Goal: Find contact information: Find contact information

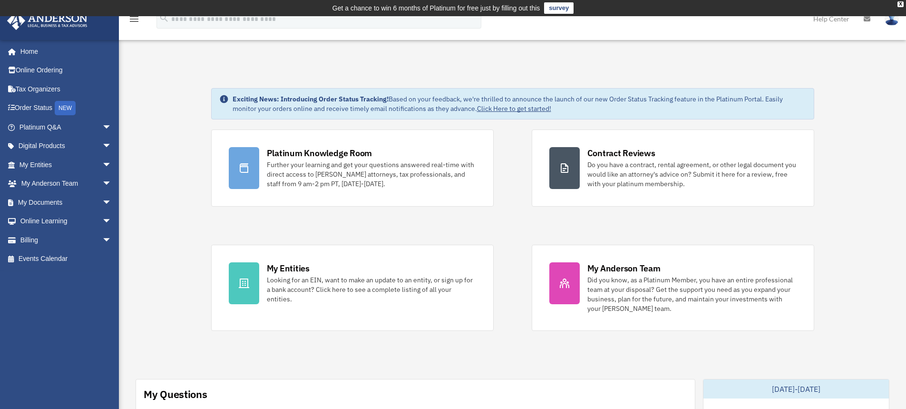
click at [48, 101] on link "Order Status NEW" at bounding box center [66, 108] width 119 height 20
click at [102, 161] on span "arrow_drop_down" at bounding box center [111, 165] width 19 height 20
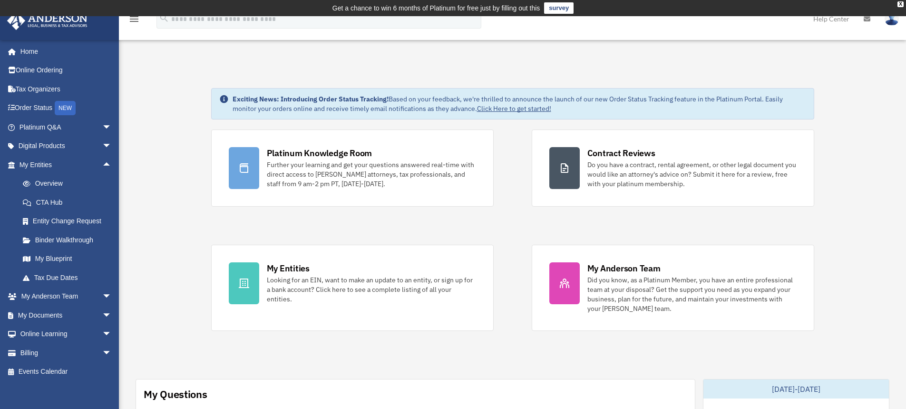
click at [102, 294] on span "arrow_drop_down" at bounding box center [111, 297] width 19 height 20
click at [40, 50] on link "Home" at bounding box center [64, 51] width 115 height 19
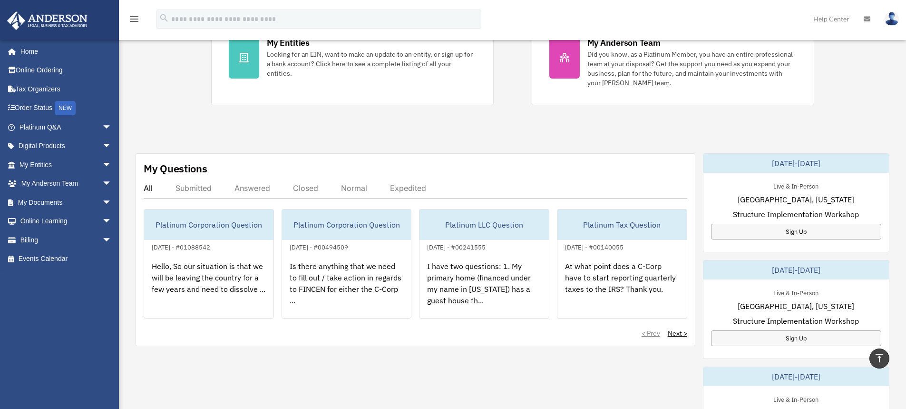
scroll to position [333, 0]
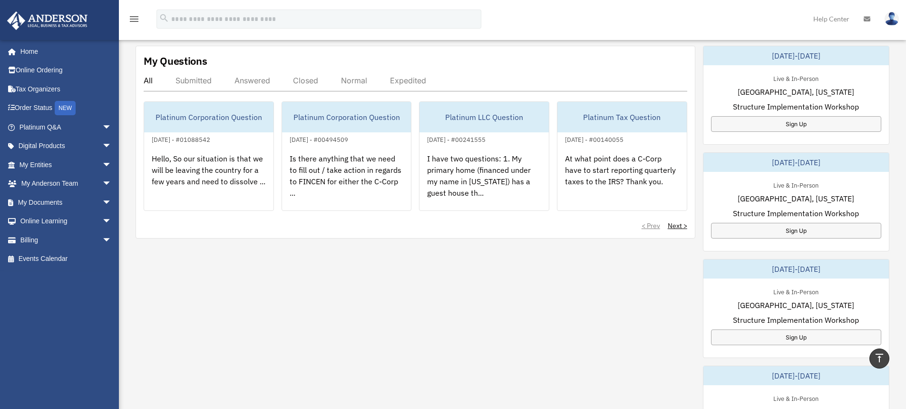
click at [229, 167] on div "Hello, So our situation is that we will be leaving the country for a few years …" at bounding box center [208, 182] width 129 height 74
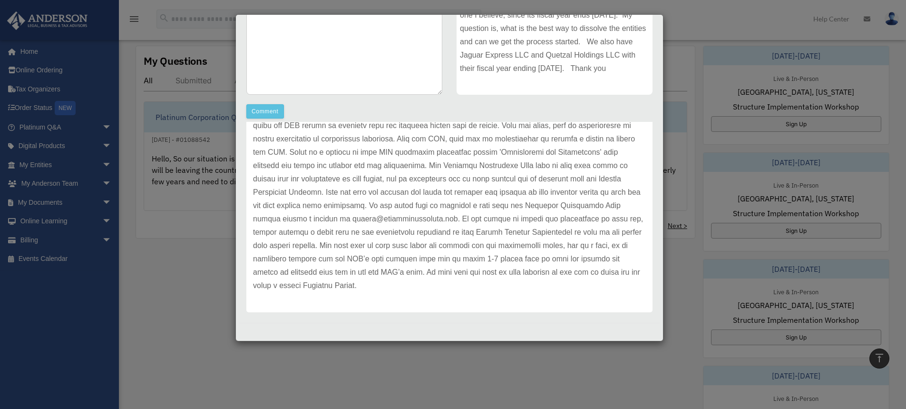
scroll to position [72, 0]
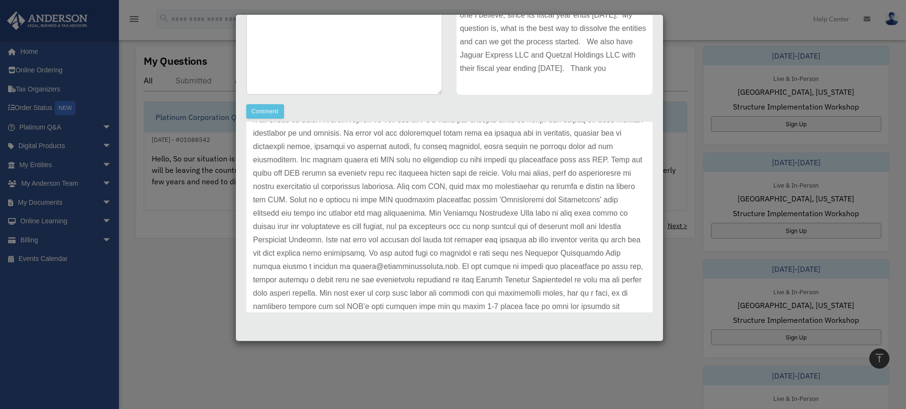
click at [180, 246] on div "Case Detail × Platinum Corporation Question Case Number 01088542 Created Date A…" at bounding box center [453, 204] width 906 height 409
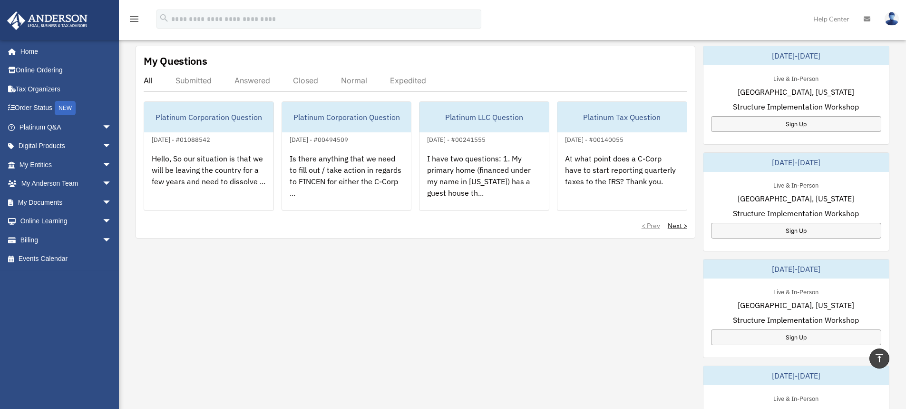
click at [102, 181] on span "arrow_drop_down" at bounding box center [111, 184] width 19 height 20
click at [84, 198] on link "My Anderson Team" at bounding box center [69, 202] width 113 height 19
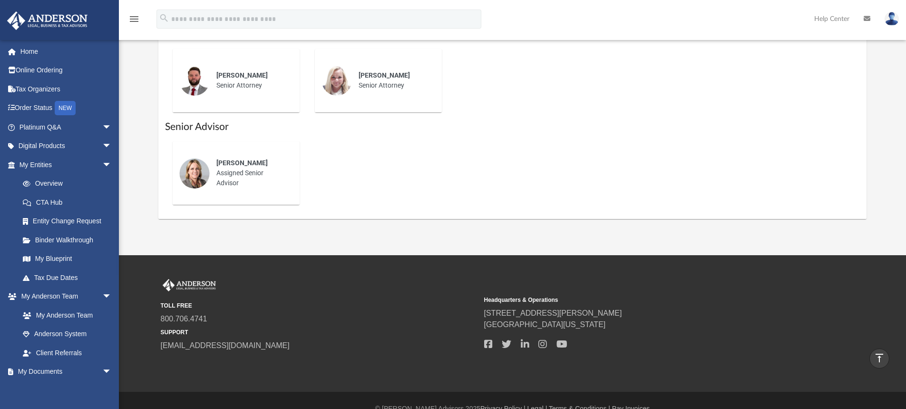
scroll to position [521, 0]
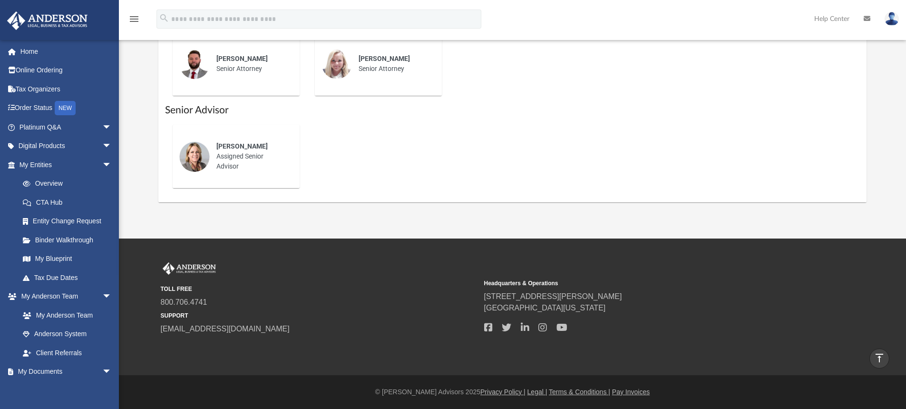
click at [221, 330] on link "[EMAIL_ADDRESS][DOMAIN_NAME]" at bounding box center [225, 328] width 129 height 8
drag, startPoint x: 694, startPoint y: 328, endPoint x: 688, endPoint y: 326, distance: 6.8
click at [691, 327] on div at bounding box center [642, 327] width 317 height 14
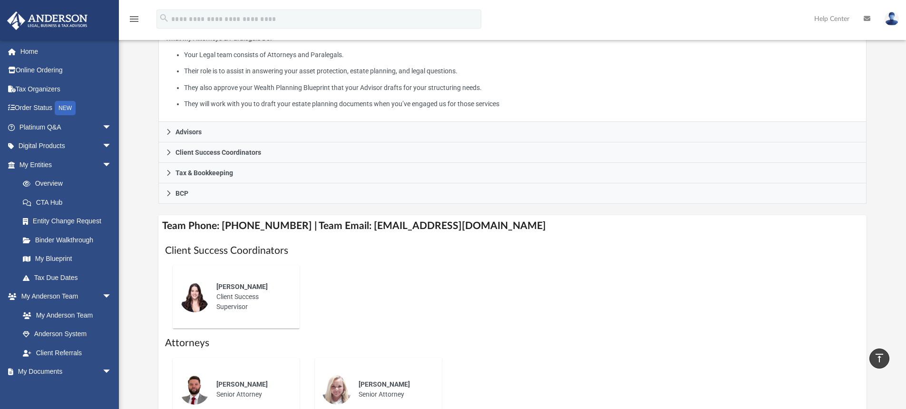
scroll to position [188, 0]
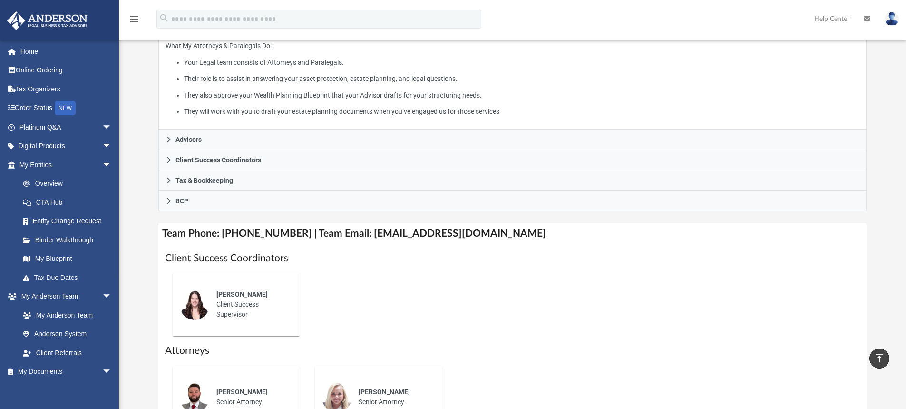
click at [371, 234] on h4 "Team Phone: (725) 201-7371 | Team Email: myteam@andersonadvisors.com" at bounding box center [512, 233] width 709 height 21
click at [519, 228] on h4 "Team Phone: [PHONE_NUMBER] | Team Email: [EMAIL_ADDRESS][DOMAIN_NAME]" at bounding box center [512, 233] width 709 height 21
drag, startPoint x: 495, startPoint y: 234, endPoint x: 353, endPoint y: 241, distance: 141.4
click at [353, 241] on h4 "Team Phone: (725) 201-7371 | Team Email: myteam@andersonadvisors.com" at bounding box center [512, 233] width 709 height 21
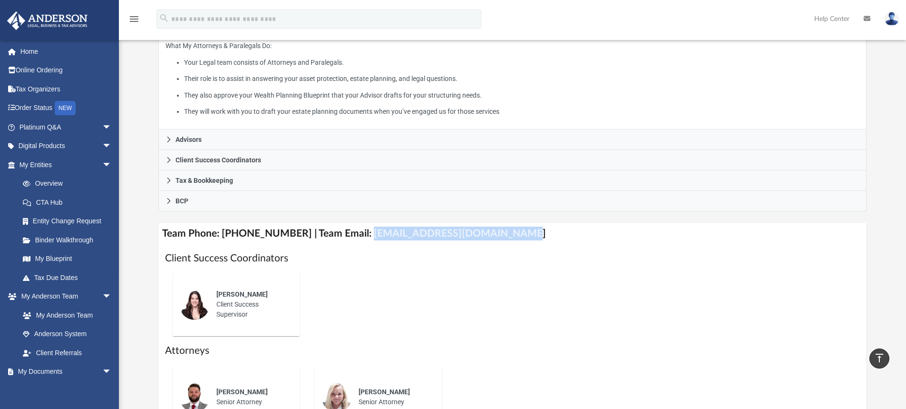
copy h4 "myteam@andersonadvisors.com"
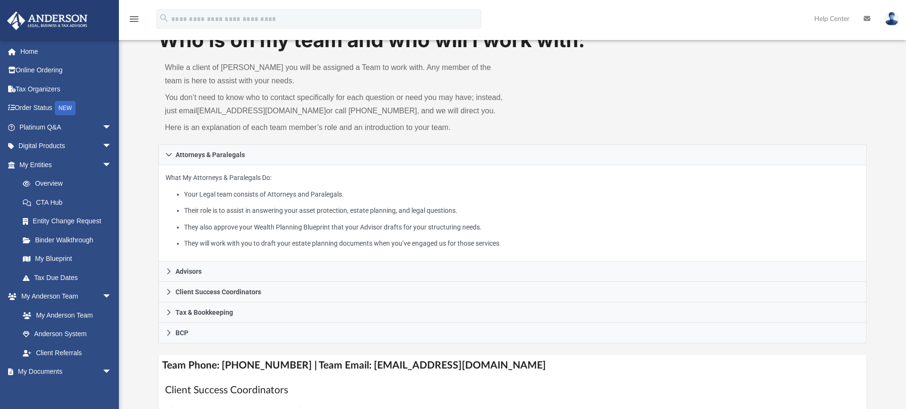
scroll to position [48, 0]
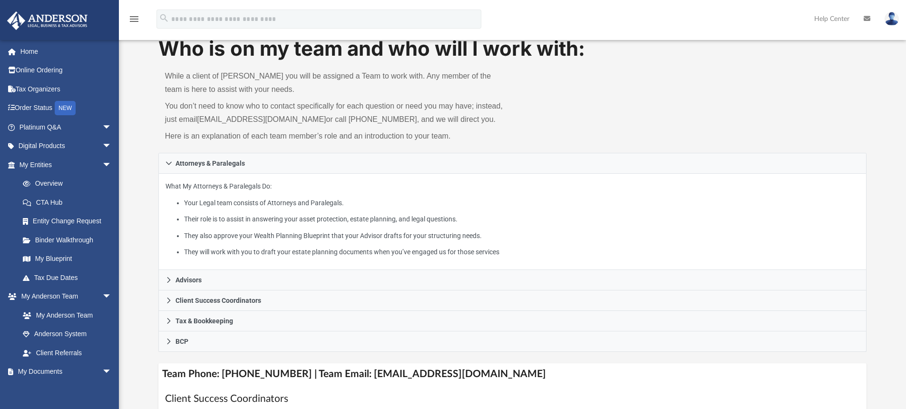
click at [33, 49] on link "Home" at bounding box center [66, 51] width 119 height 19
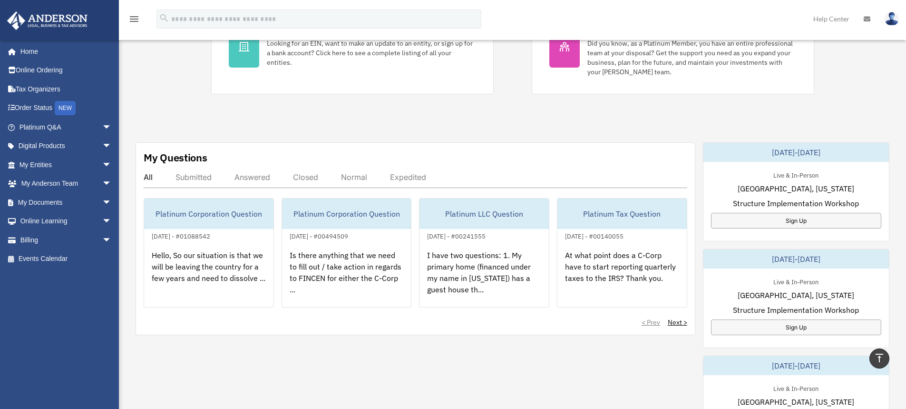
scroll to position [239, 0]
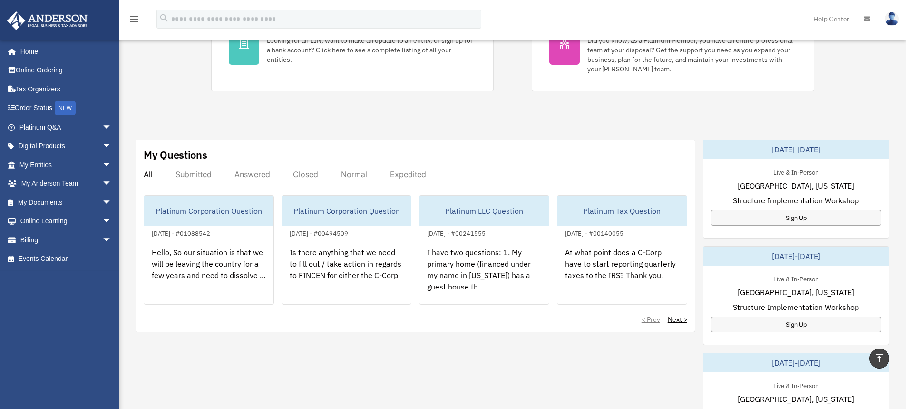
click at [231, 271] on div "Hello, So our situation is that we will be leaving the country for a few years …" at bounding box center [208, 276] width 129 height 74
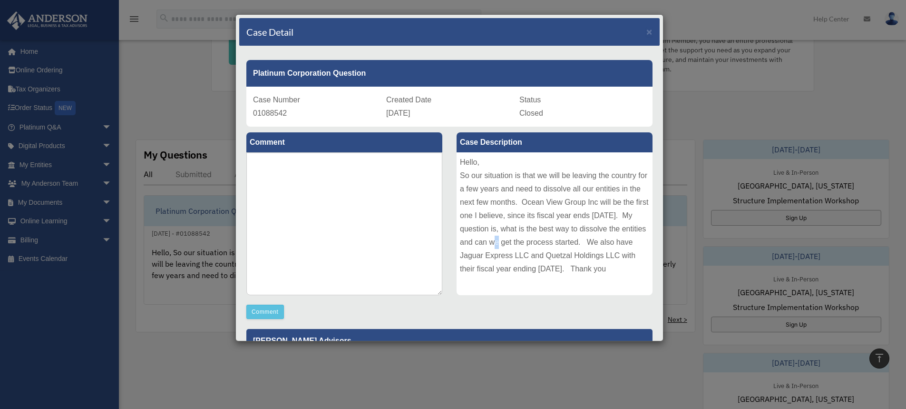
click at [539, 248] on div "Hello, So our situation is that we will be leaving the country for a few years …" at bounding box center [555, 223] width 196 height 143
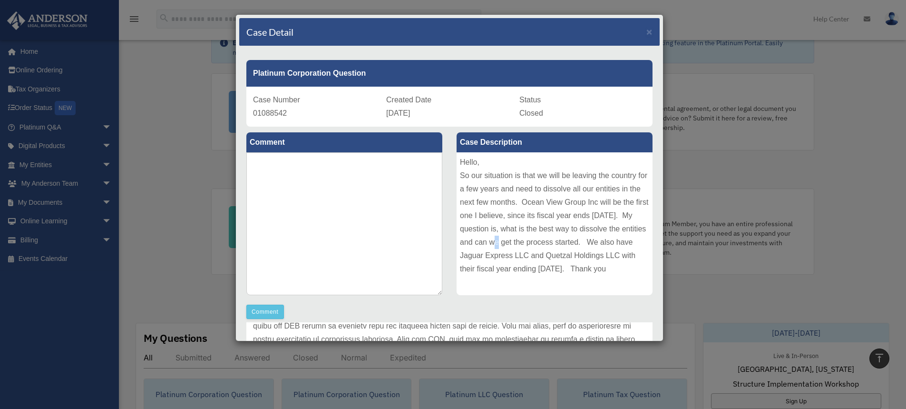
scroll to position [49, 0]
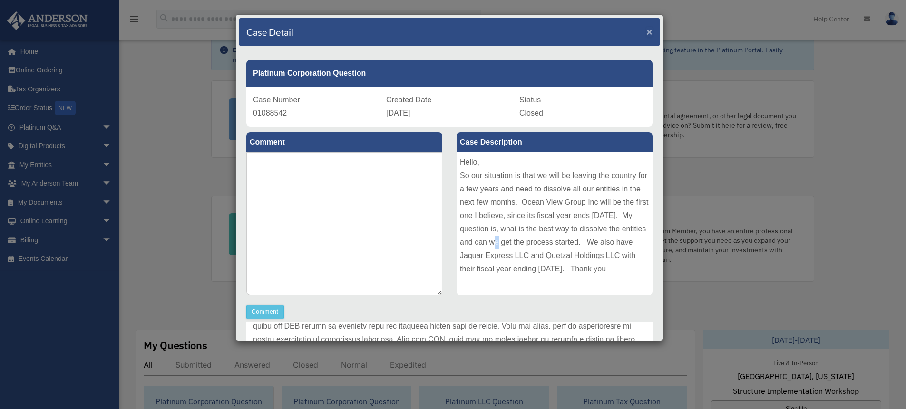
click at [646, 31] on span "×" at bounding box center [649, 31] width 6 height 11
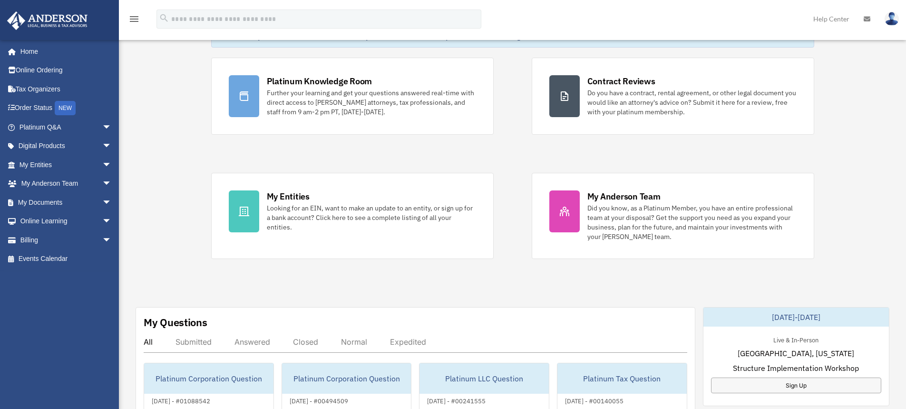
scroll to position [0, 0]
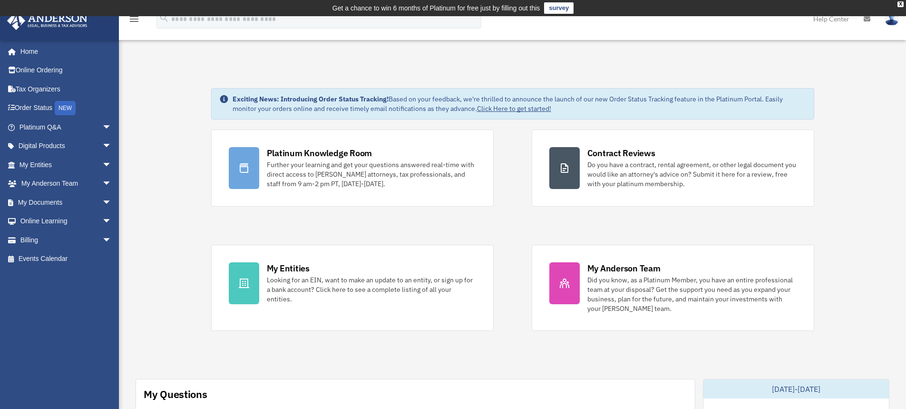
click at [102, 200] on span "arrow_drop_down" at bounding box center [111, 203] width 19 height 20
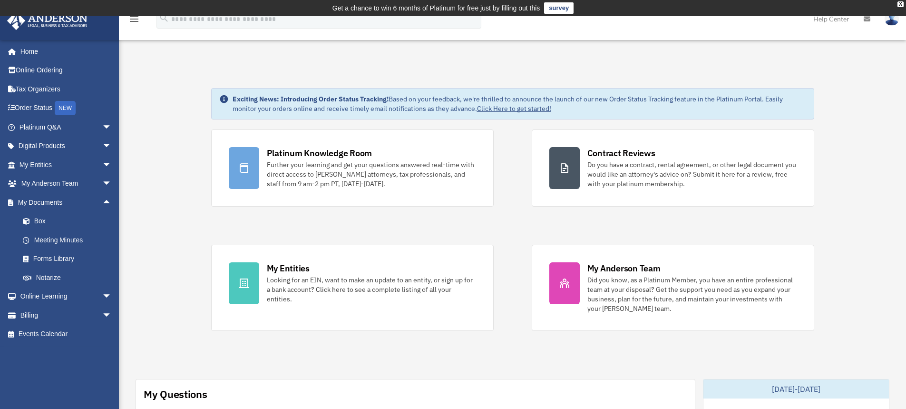
click at [78, 241] on link "Meeting Minutes" at bounding box center [69, 239] width 113 height 19
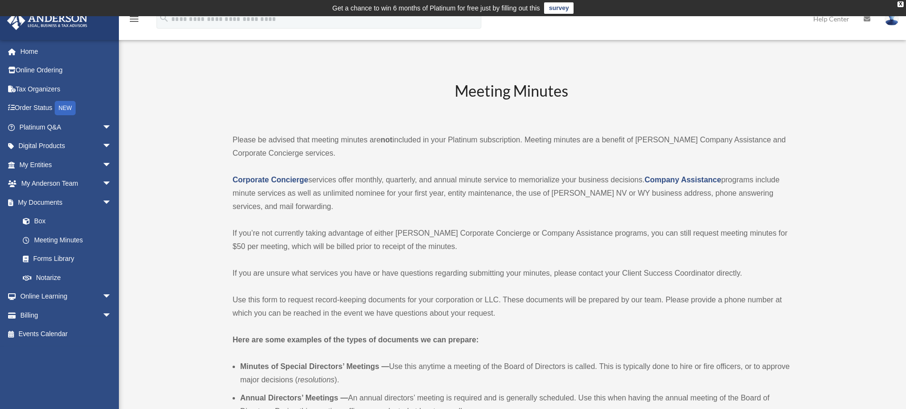
click at [102, 298] on span "arrow_drop_down" at bounding box center [111, 297] width 19 height 20
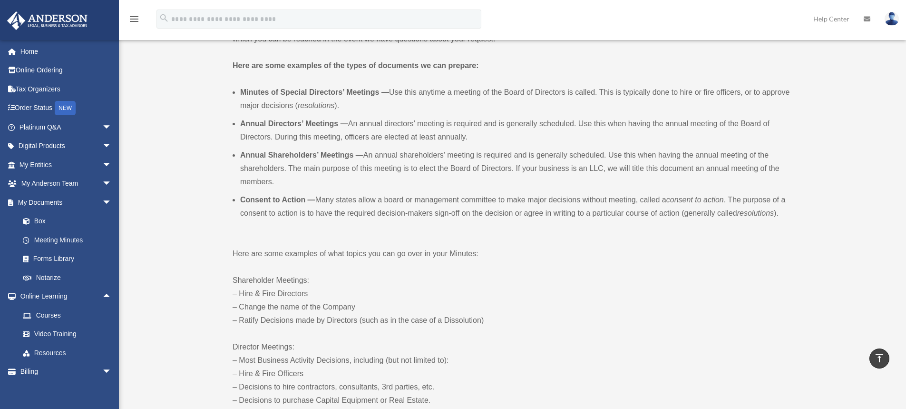
scroll to position [285, 0]
